Goal: Find specific page/section: Find specific page/section

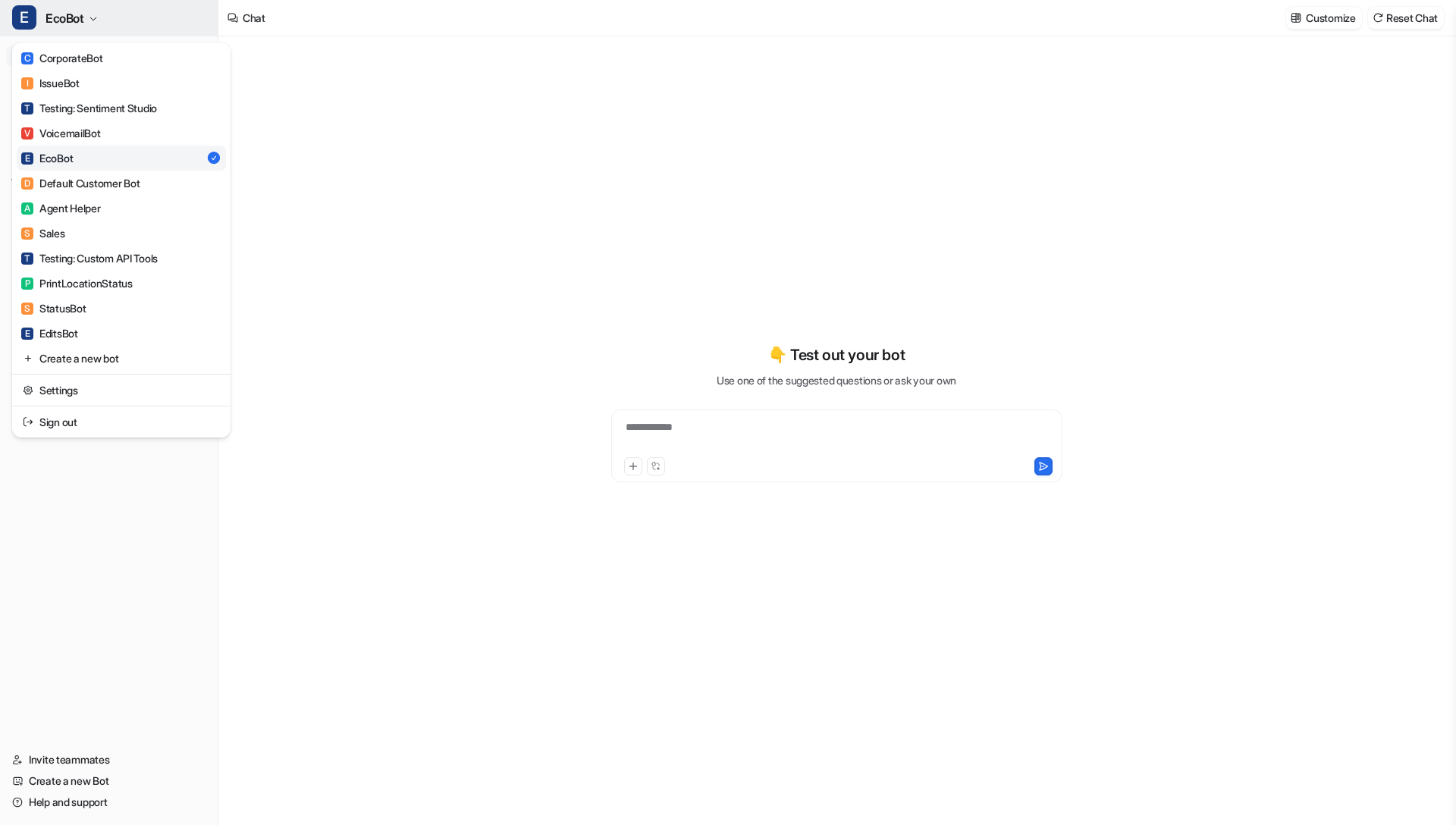
click at [78, 27] on span "EcoBot" at bounding box center [64, 18] width 39 height 22
click at [328, 82] on div "**********" at bounding box center [728, 412] width 1456 height 825
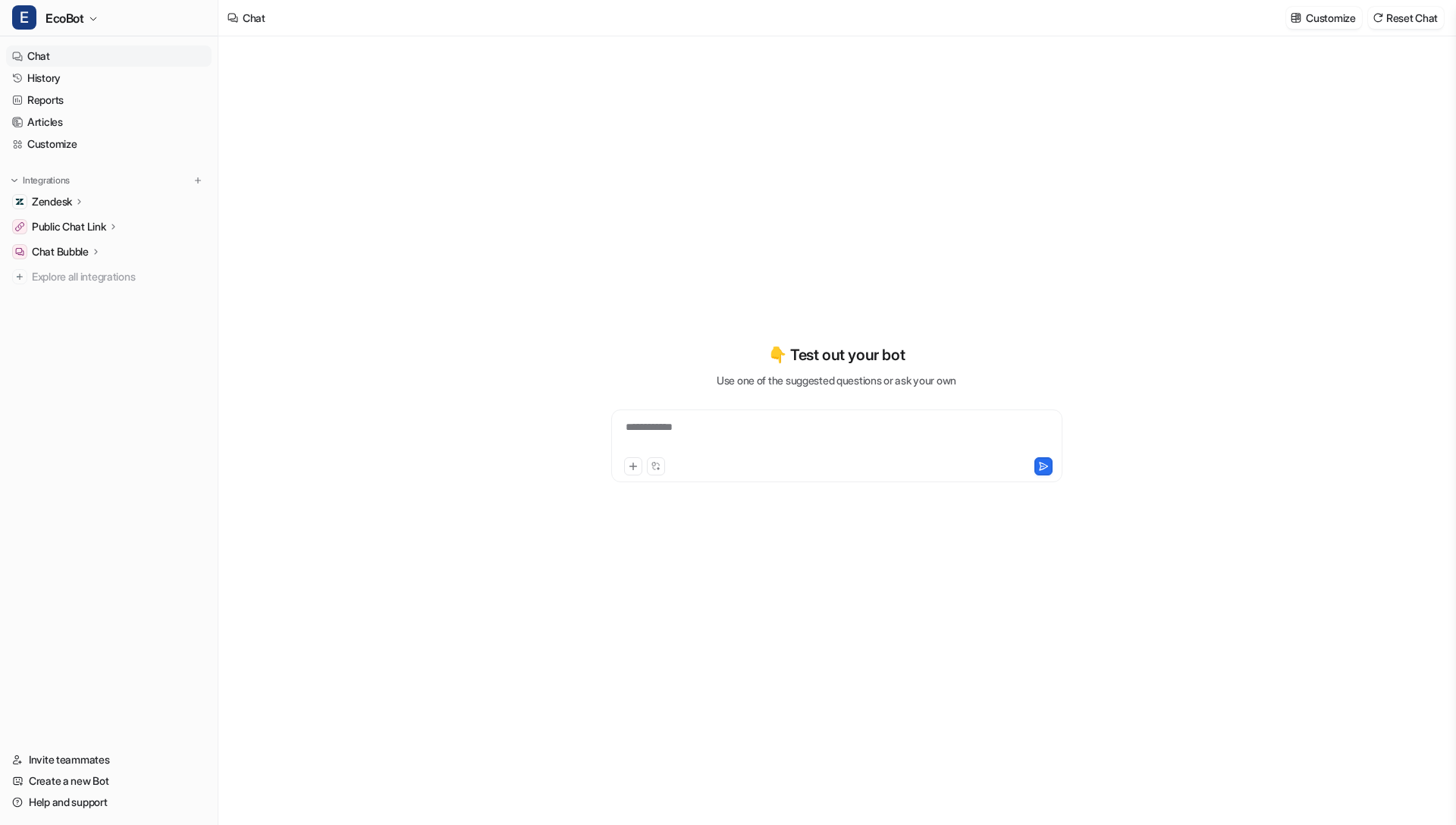
click at [75, 51] on link "Chat" at bounding box center [108, 55] width 206 height 22
click at [61, 76] on link "History" at bounding box center [108, 78] width 206 height 22
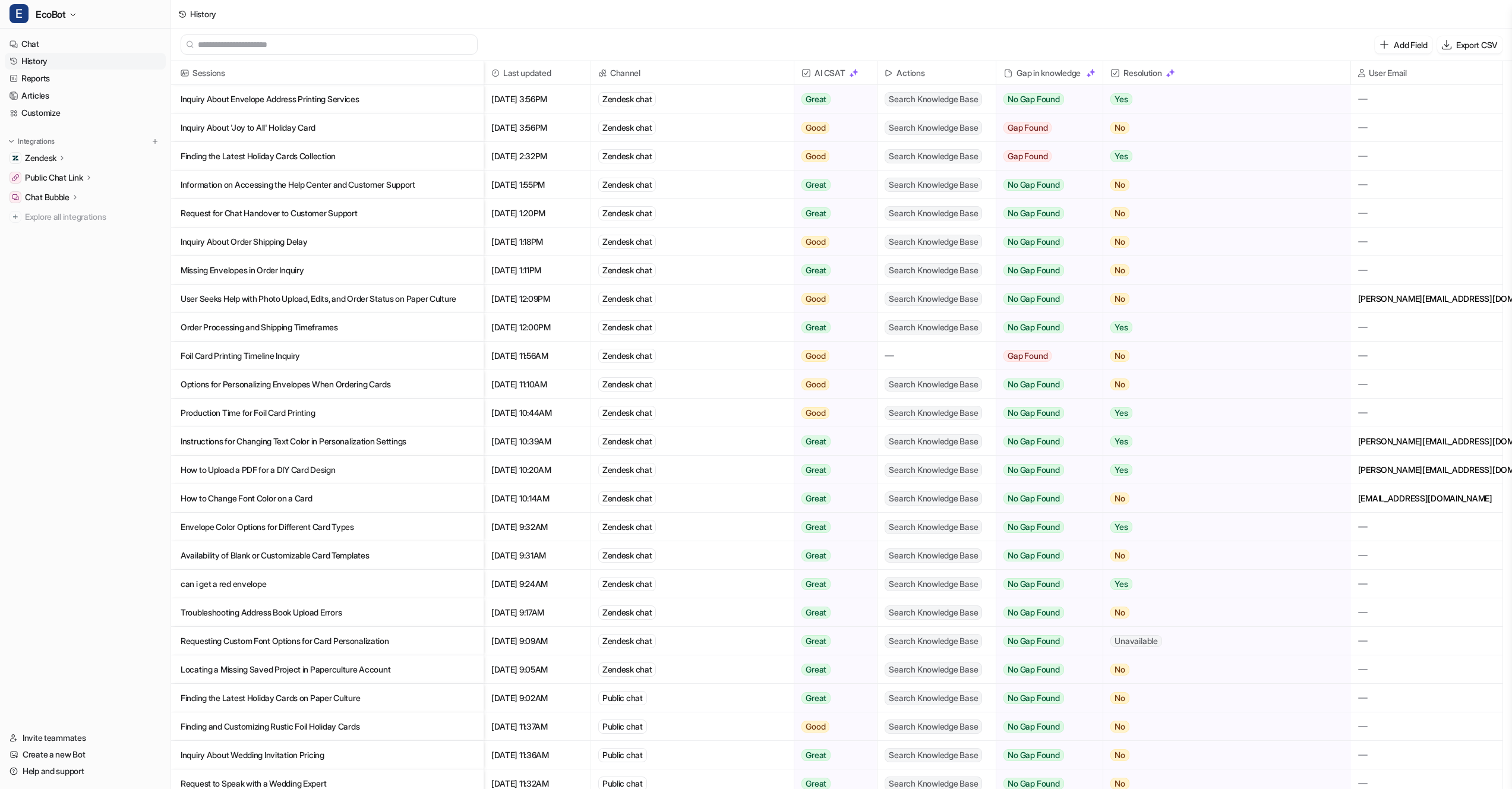
click at [363, 150] on p "Finding the Latest Holiday Cards Collection" at bounding box center [327, 156] width 294 height 29
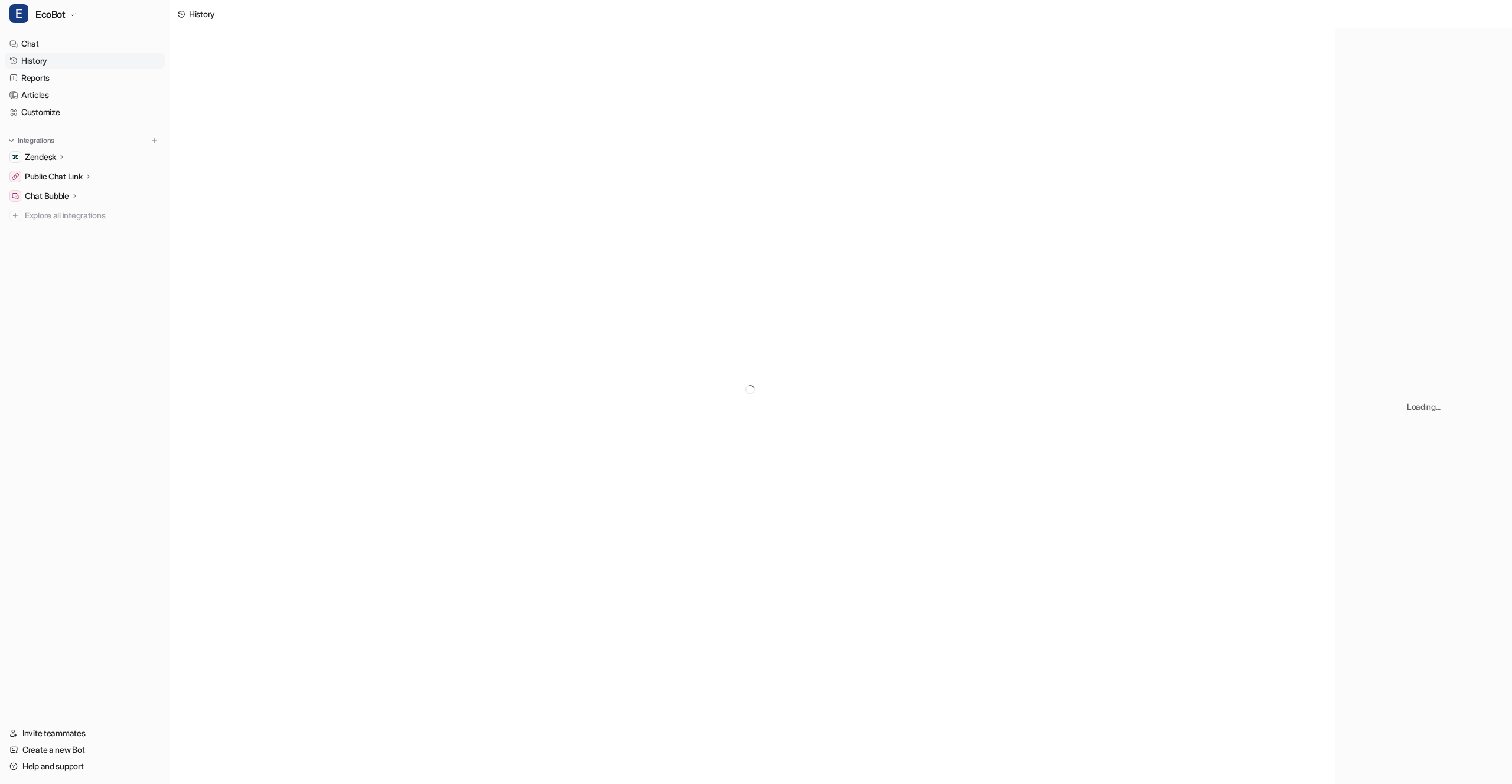
click at [281, 157] on div at bounding box center [752, 390] width 1165 height 723
